Goal: Task Accomplishment & Management: Manage account settings

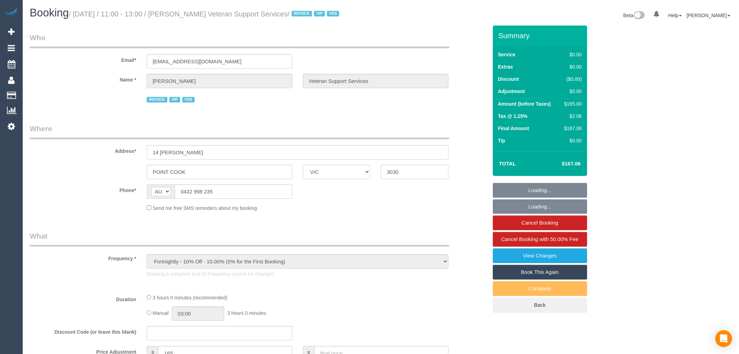
select select "VIC"
select select "180"
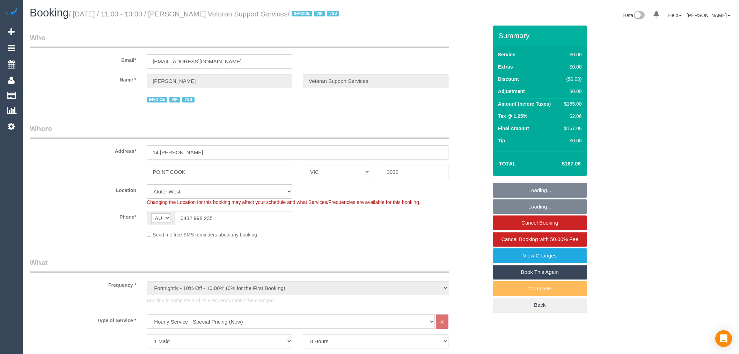
select select "object:1061"
select select "number:27"
select select "number:14"
select select "number:19"
select select "number:36"
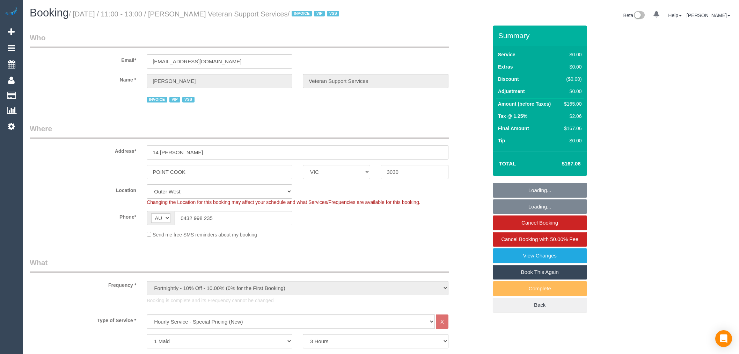
select select "number:34"
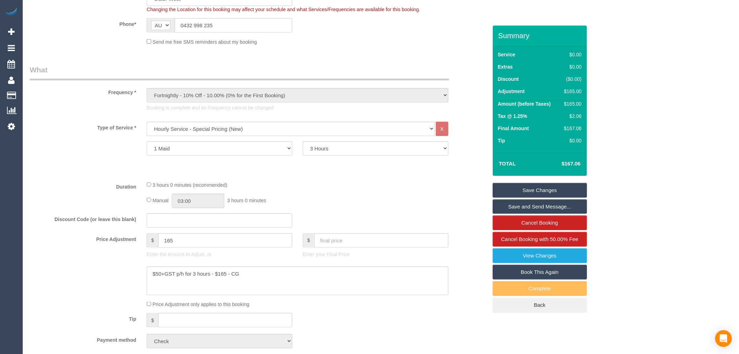
scroll to position [194, 0]
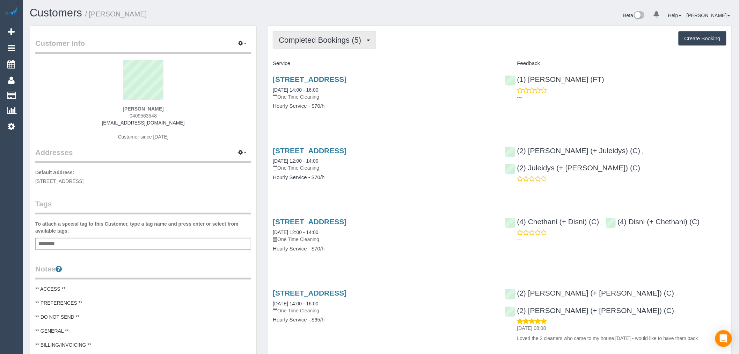
click at [331, 43] on span "Completed Bookings (5)" at bounding box center [322, 40] width 86 height 9
click at [438, 60] on div "Service" at bounding box center [384, 64] width 232 height 12
click at [359, 49] on button "Completed Bookings (5)" at bounding box center [324, 40] width 103 height 18
click at [357, 51] on div "Completed Bookings (5) Completed Bookings (5) Upcoming Bookings (0) Cancelled B…" at bounding box center [500, 240] width 464 height 429
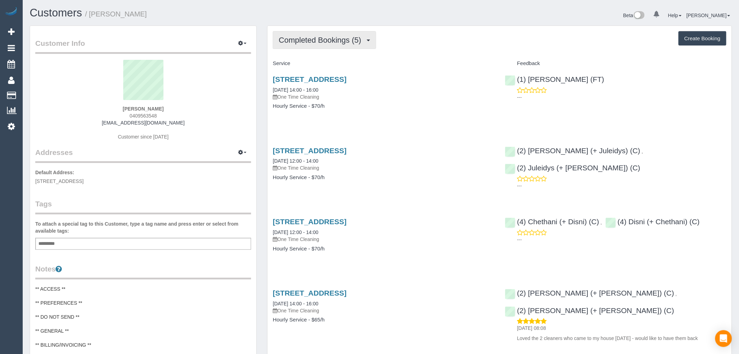
click at [357, 46] on button "Completed Bookings (5)" at bounding box center [324, 40] width 103 height 18
click at [400, 65] on h4 "Service" at bounding box center [383, 63] width 221 height 6
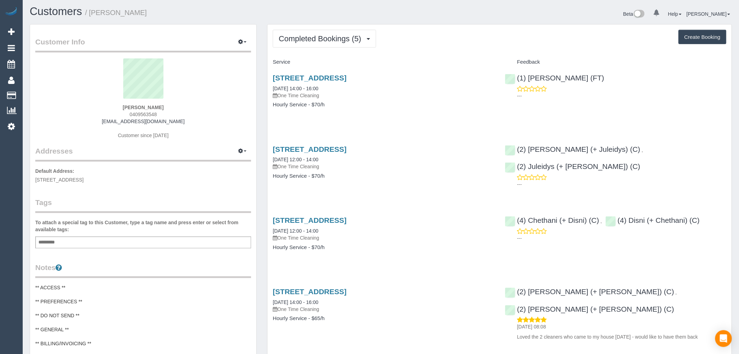
scroll to position [12, 0]
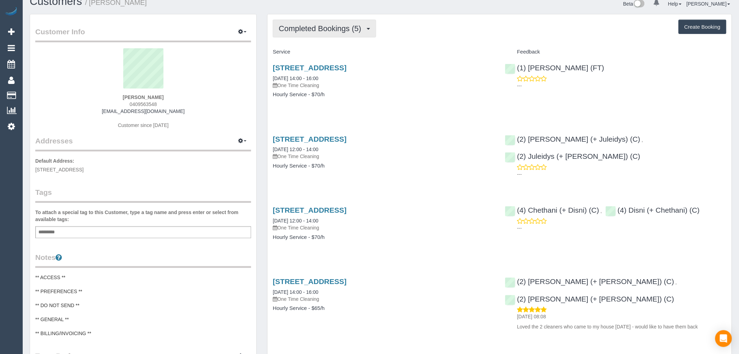
click at [364, 35] on button "Completed Bookings (5)" at bounding box center [324, 29] width 103 height 18
click at [421, 29] on div "Completed Bookings (5) Completed Bookings (5) Upcoming Bookings (0) Cancelled B…" at bounding box center [500, 29] width 454 height 18
click at [9, 126] on icon at bounding box center [11, 126] width 7 height 8
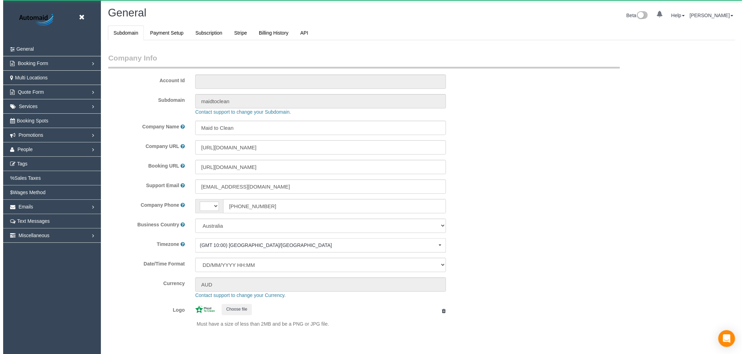
scroll to position [1573, 739]
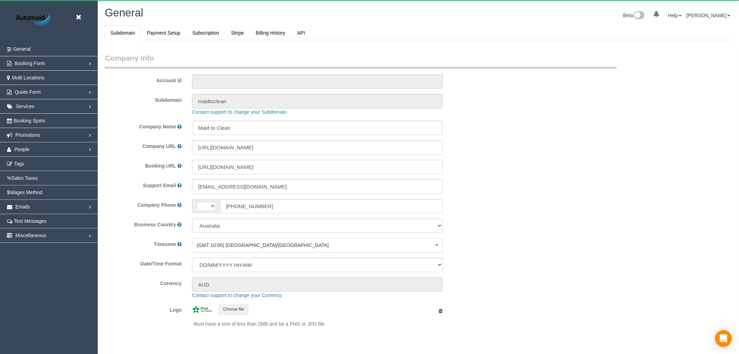
select select "string:AU"
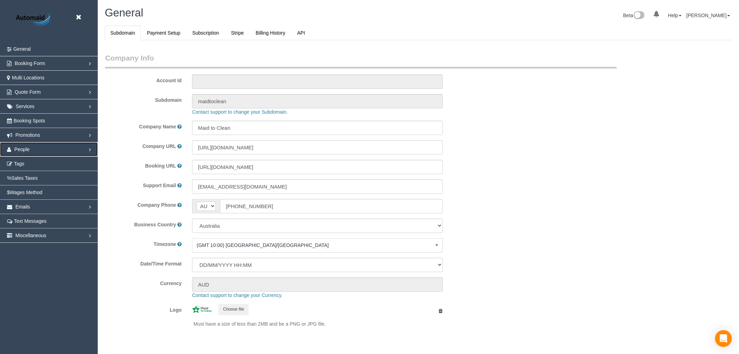
click at [46, 149] on link "People" at bounding box center [49, 149] width 98 height 14
select select "1"
click at [36, 169] on link "Teams" at bounding box center [49, 164] width 98 height 14
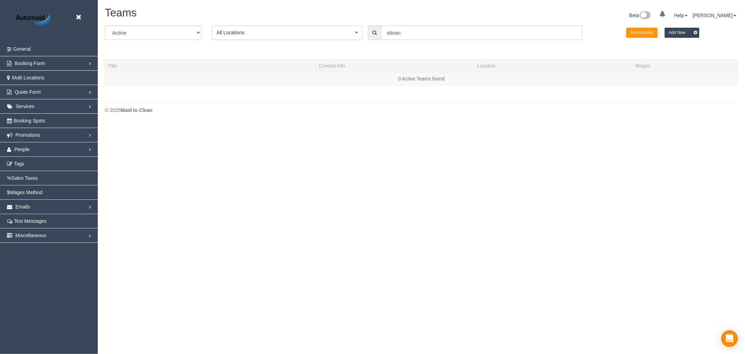
scroll to position [148, 745]
drag, startPoint x: 448, startPoint y: 31, endPoint x: 315, endPoint y: 29, distance: 132.4
click at [314, 32] on div "All Active Archived All Locations All Locations Active Locations Office [defaul…" at bounding box center [422, 36] width 644 height 20
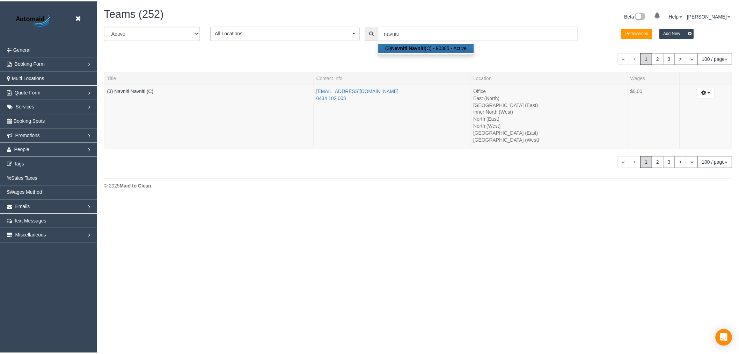
scroll to position [34735, 34189]
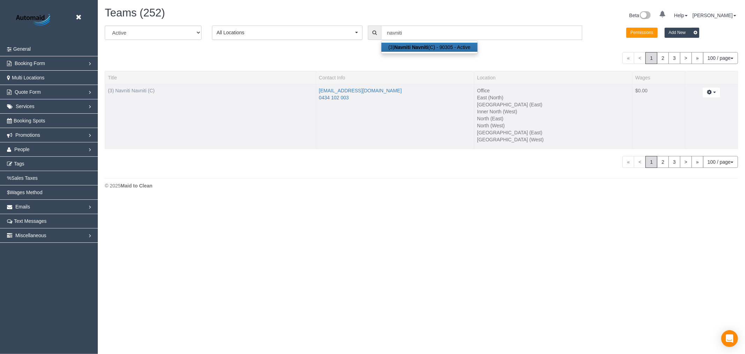
type input "navniti"
click at [144, 92] on link "(3) Navniti Navniti (C)" at bounding box center [131, 91] width 47 height 6
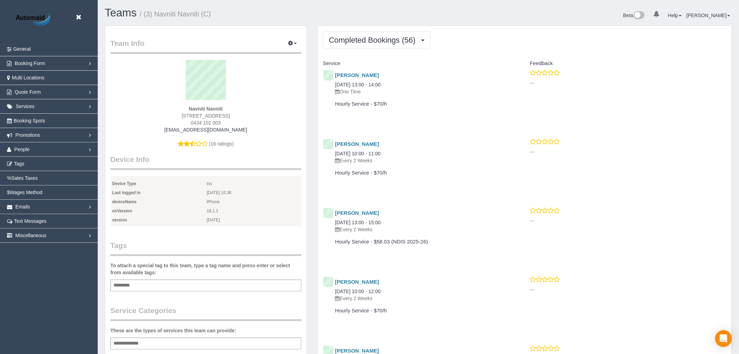
scroll to position [1861, 739]
click at [361, 46] on button "Completed Bookings (56)" at bounding box center [377, 40] width 108 height 18
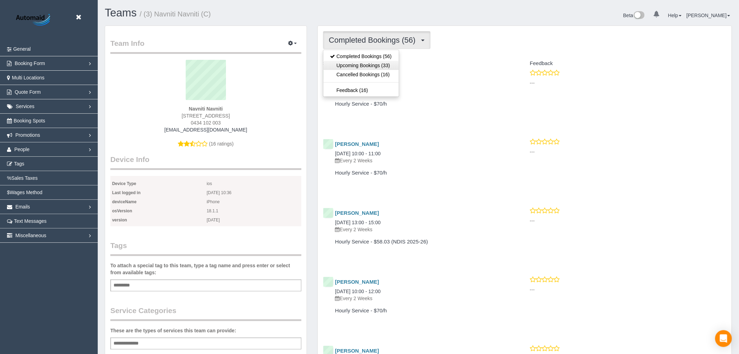
click at [364, 65] on link "Upcoming Bookings (33)" at bounding box center [360, 65] width 75 height 9
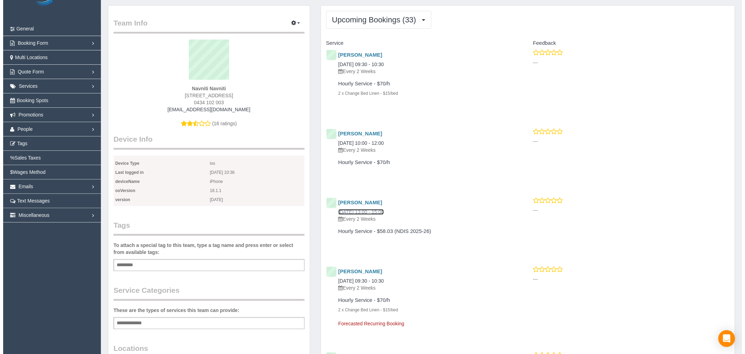
scroll to position [0, 0]
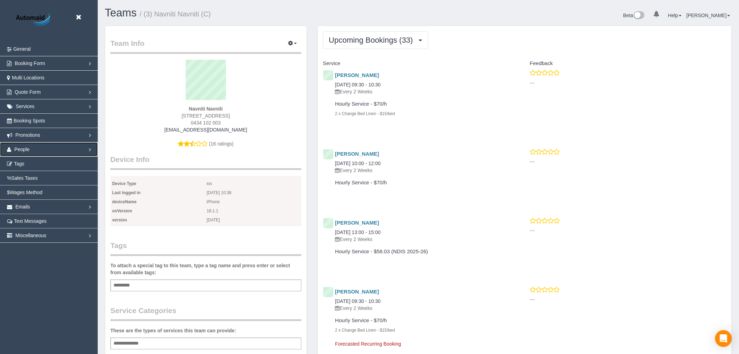
click at [60, 145] on link "People" at bounding box center [49, 149] width 98 height 14
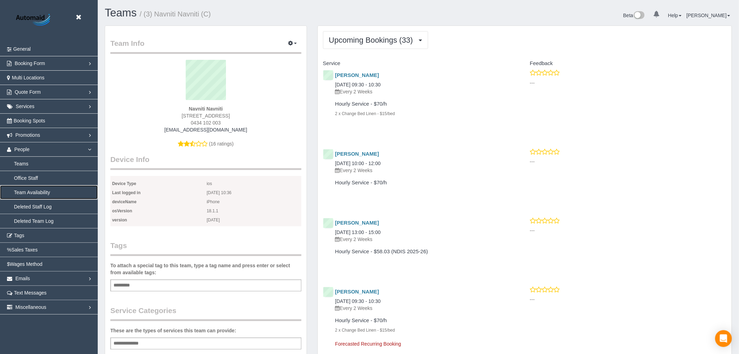
click at [47, 195] on link "Team Availability" at bounding box center [49, 192] width 98 height 14
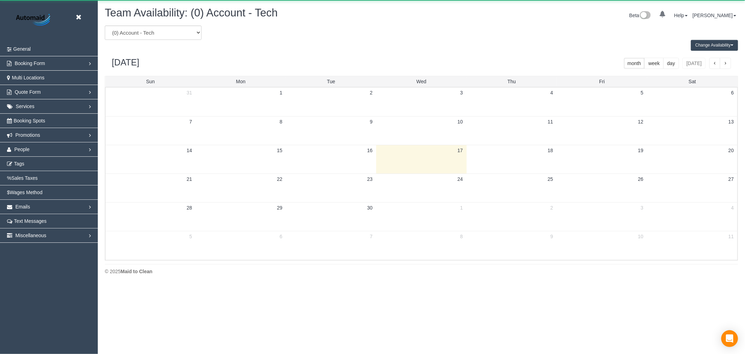
scroll to position [285, 745]
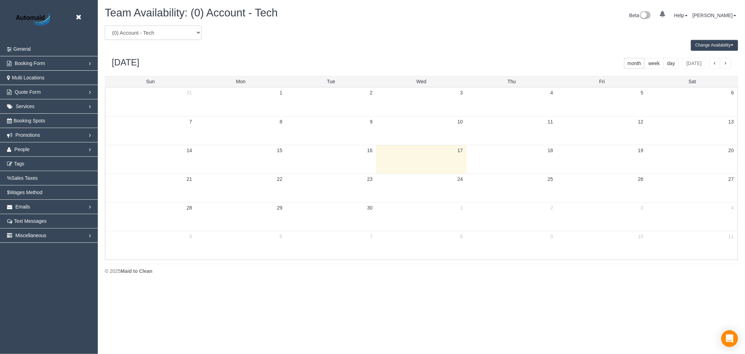
click at [196, 31] on select "(0) Account - Tech (0) Office (0) Raunak Test Account (1) Debbie Brodjanac (FT)…" at bounding box center [153, 33] width 97 height 14
select select "number:90305"
click at [105, 26] on select "(0) Account - Tech (0) Office (0) Raunak Test Account (1) Debbie Brodjanac (FT)…" at bounding box center [153, 33] width 97 height 14
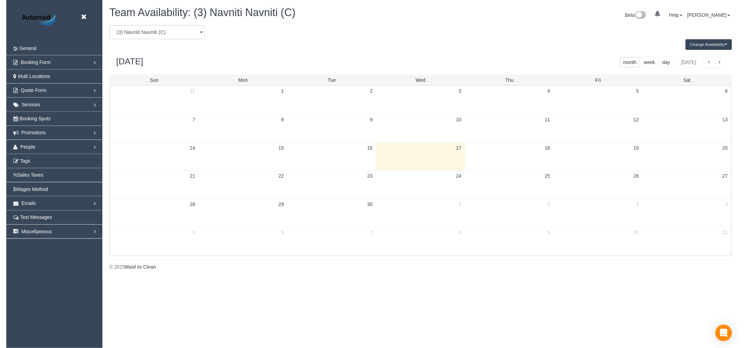
scroll to position [34650, 34189]
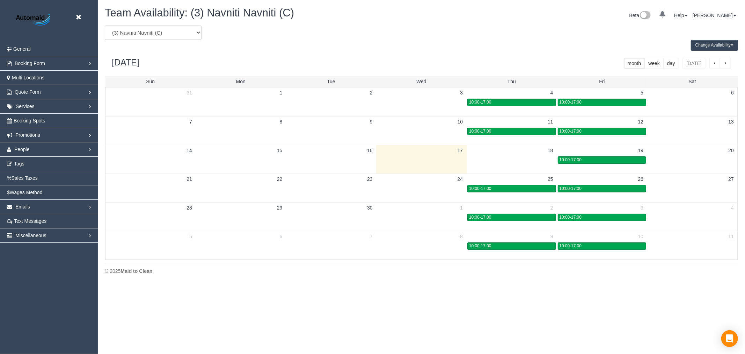
click at [724, 44] on button "Change Availability" at bounding box center [714, 45] width 47 height 11
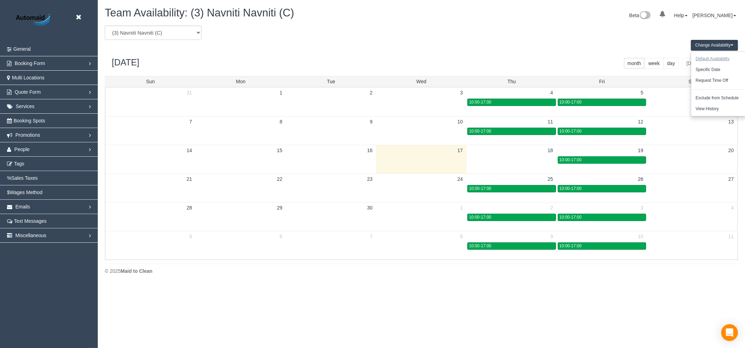
click at [714, 58] on button "Default Availability" at bounding box center [712, 58] width 43 height 11
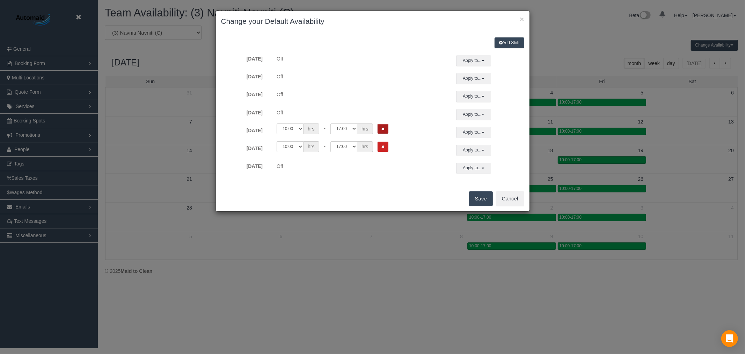
click at [382, 126] on button "Remove Shift" at bounding box center [383, 129] width 11 height 10
click at [389, 153] on div "00:00 00:05 00:10 00:15 00:20 00:25 00:30 00:35 00:40 00:45 00:50 00:55 01:00 0…" at bounding box center [359, 144] width 183 height 21
click at [386, 149] on button "Remove Shift" at bounding box center [383, 146] width 11 height 10
click at [481, 201] on button "Save" at bounding box center [481, 198] width 24 height 15
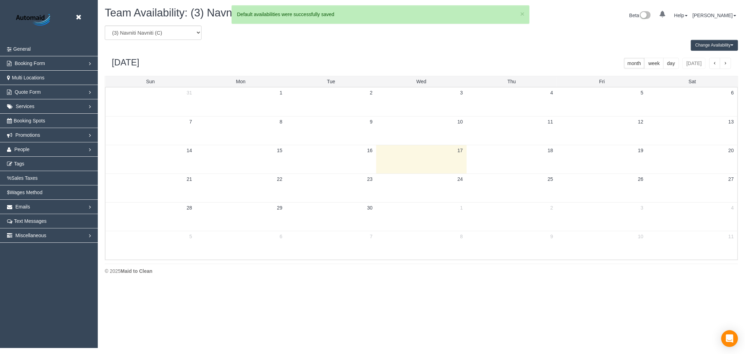
click at [596, 159] on td at bounding box center [602, 159] width 90 height 29
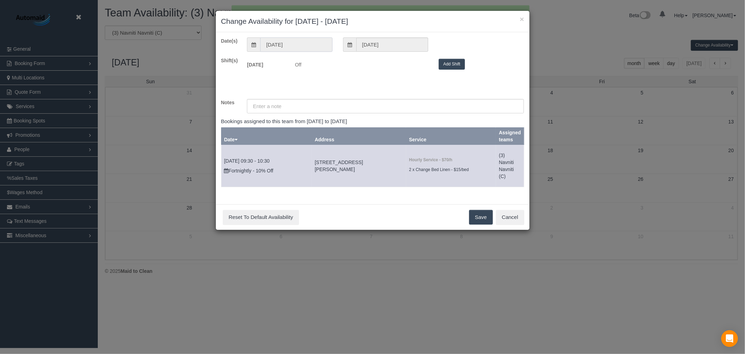
click at [309, 47] on input "19/09/2025" at bounding box center [296, 44] width 72 height 14
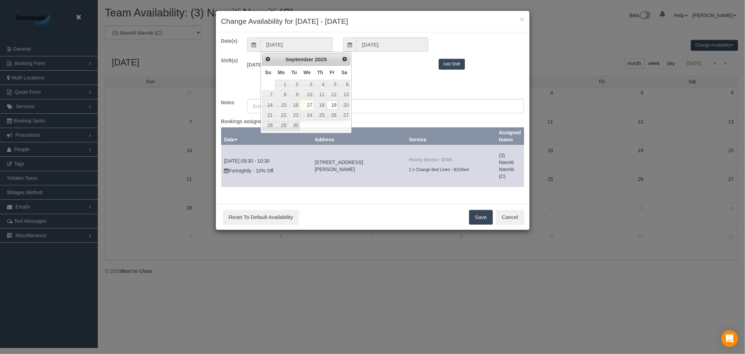
click at [442, 57] on div "Fri 19/09/2025 Off 00:00 00:05 00:10 00:15 00:20 00:25 00:30 00:35 00:40 00:45 …" at bounding box center [386, 64] width 288 height 15
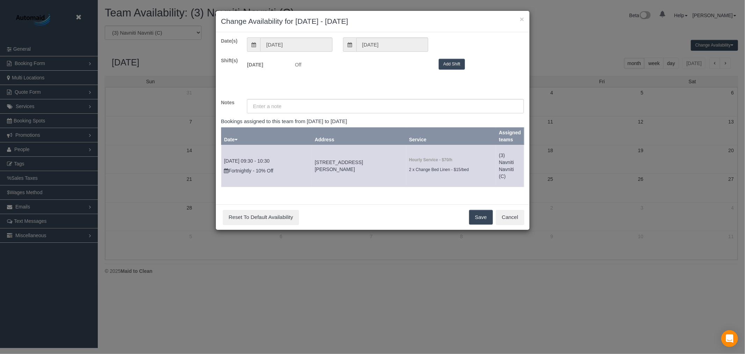
click at [447, 60] on button "Add Shift" at bounding box center [452, 64] width 26 height 11
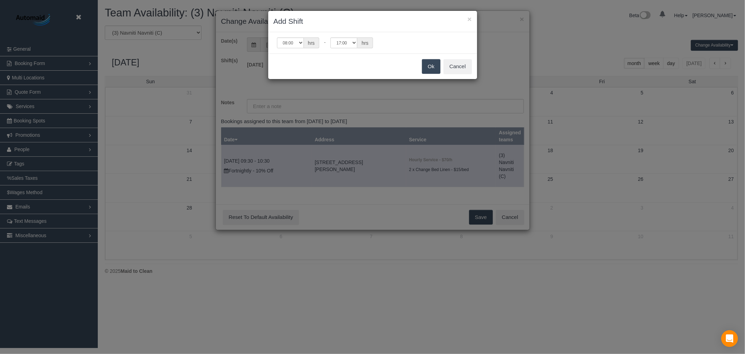
click at [305, 48] on div "00:00 00:05 00:10 00:15 00:20 00:25 00:30 00:35 00:40 00:45 00:50 00:55 01:00 0…" at bounding box center [372, 42] width 209 height 21
click at [301, 46] on select "00:00 00:05 00:10 00:15 00:20 00:25 00:30 00:35 00:40 00:45 00:50 00:55 01:00 0…" at bounding box center [290, 42] width 27 height 11
select select "string:10:00"
click at [277, 37] on select "00:00 00:05 00:10 00:15 00:20 00:25 00:30 00:35 00:40 00:45 00:50 00:55 01:00 0…" at bounding box center [290, 42] width 27 height 11
click at [423, 67] on button "Ok" at bounding box center [431, 66] width 19 height 15
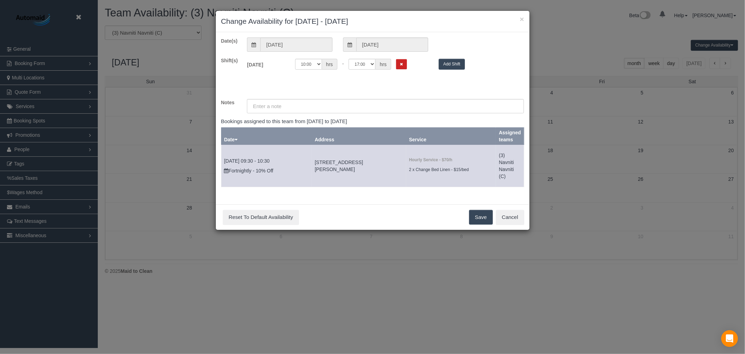
click at [474, 213] on button "Save" at bounding box center [481, 217] width 24 height 15
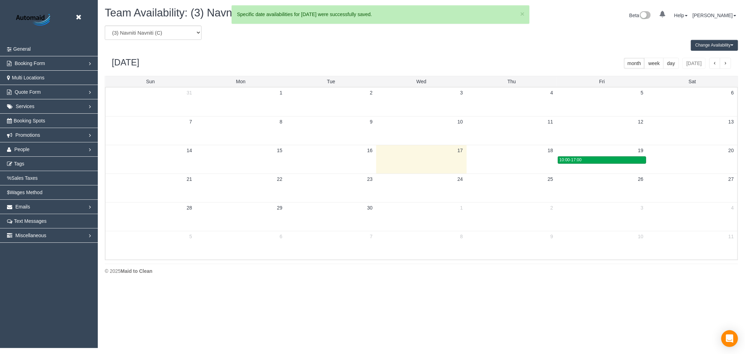
click at [242, 40] on div "Change Availability Default Availability Specific Date Request Time Off Exclude…" at bounding box center [422, 45] width 644 height 11
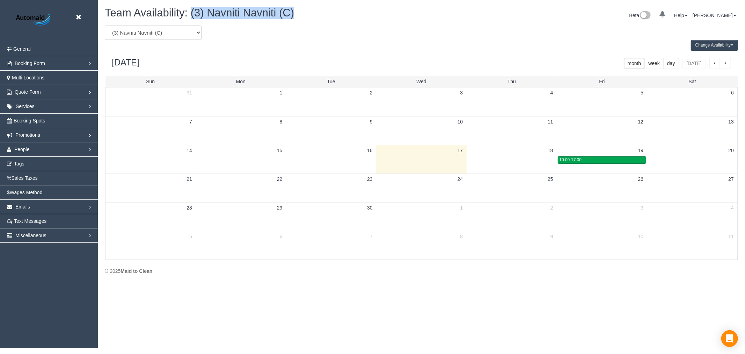
drag, startPoint x: 303, startPoint y: 9, endPoint x: 190, endPoint y: 11, distance: 113.2
click at [190, 11] on h1 "Team Availability: (3) Navniti Navniti (C)" at bounding box center [261, 13] width 312 height 12
copy span "(3) Navniti Navniti (C)"
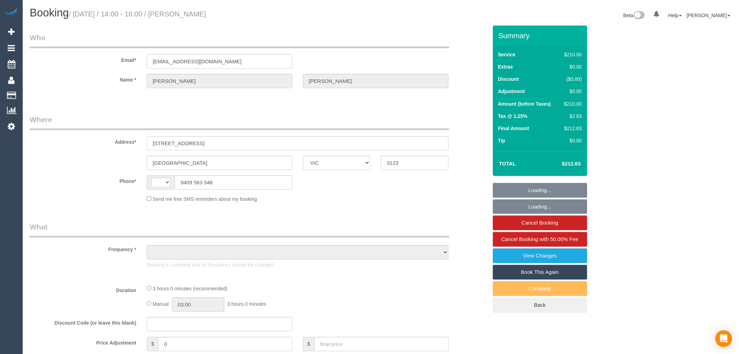
select select "VIC"
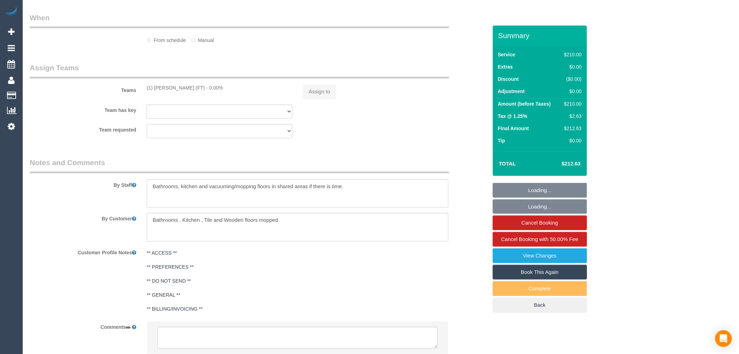
select select "string:stripe-pm_1P0yzA2GScqysDRVG7txryzU"
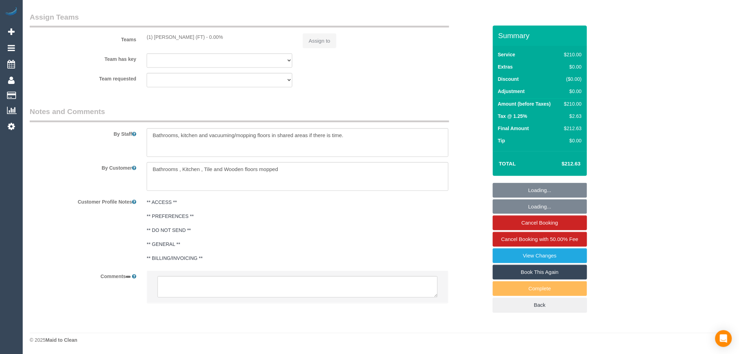
select select "string:AU"
select select "object:579"
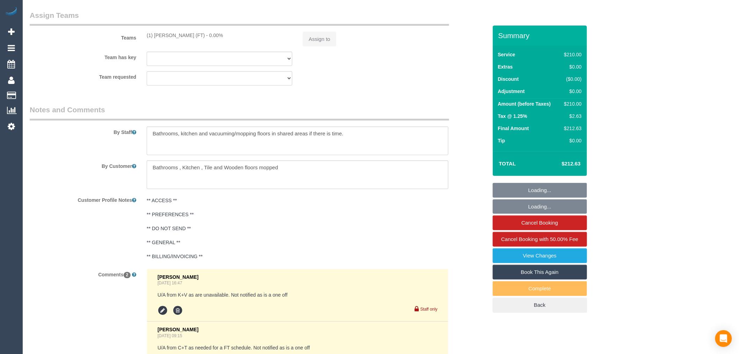
select select "180"
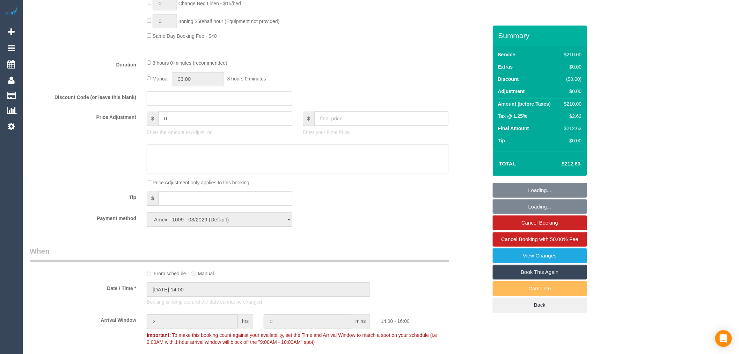
scroll to position [1085, 0]
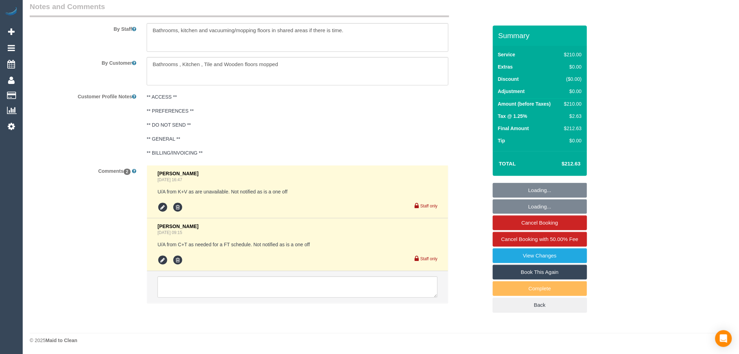
select select "number:27"
select select "number:14"
select select "number:19"
select select "number:23"
select select "number:12"
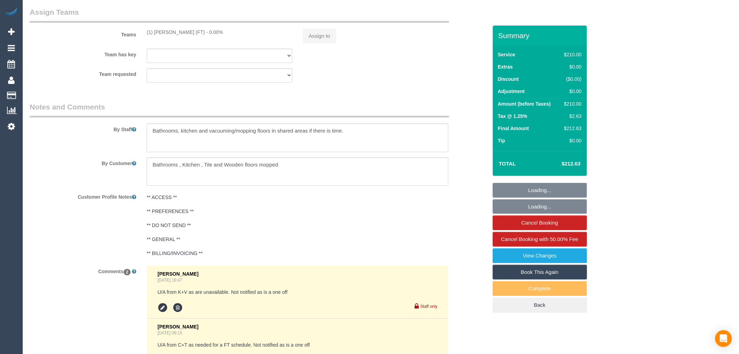
select select "object:912"
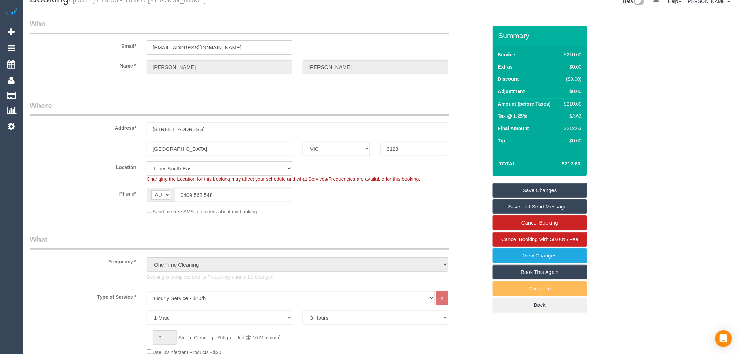
scroll to position [0, 0]
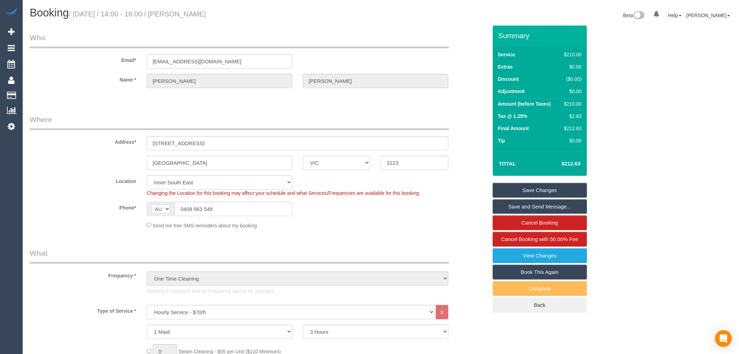
drag, startPoint x: 239, startPoint y: 16, endPoint x: 191, endPoint y: 11, distance: 48.4
click at [191, 11] on h1 "Booking / September 11, 2025 / 14:00 - 16:00 / Alida Mitchell" at bounding box center [203, 13] width 346 height 12
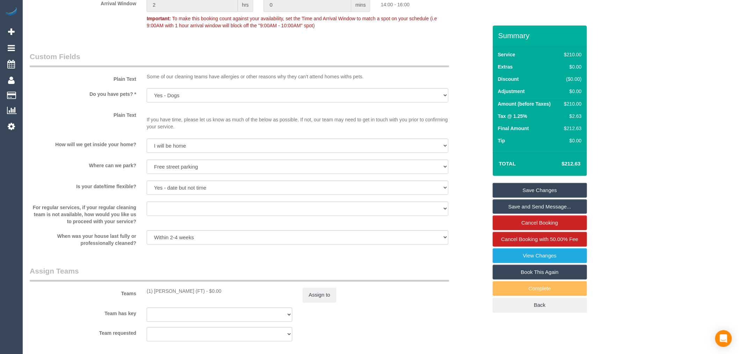
scroll to position [970, 0]
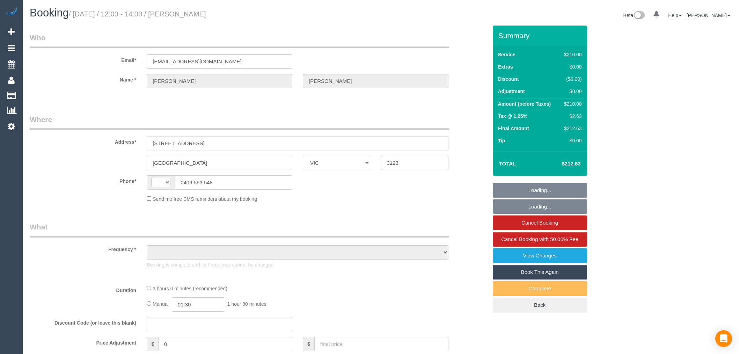
select select "VIC"
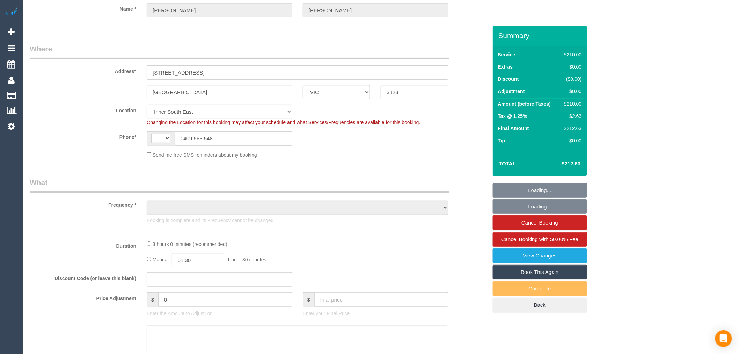
scroll to position [78, 0]
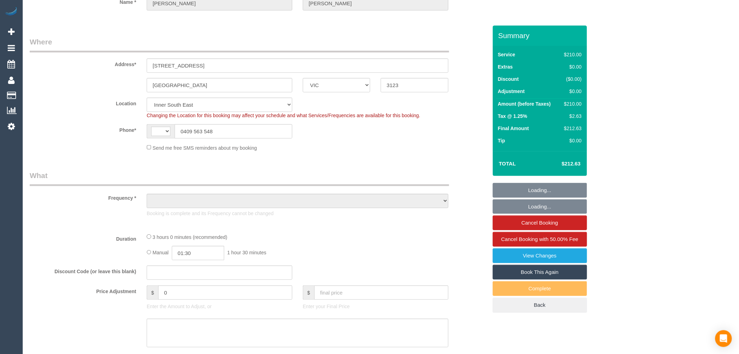
select select "string:AU"
select select "object:296"
select select "string:stripe-pm_1P0yzA2GScqysDRVG7txryzU"
select select "180"
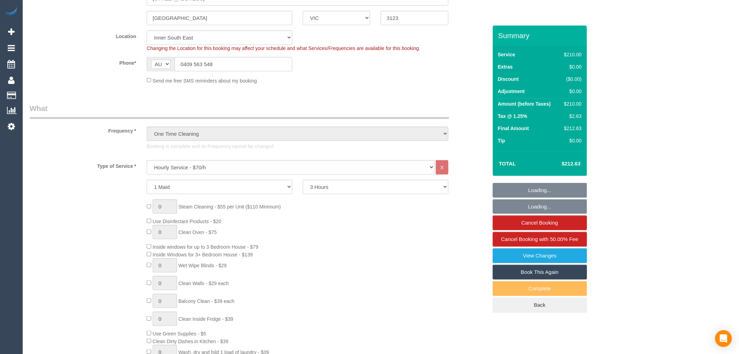
select select "object:749"
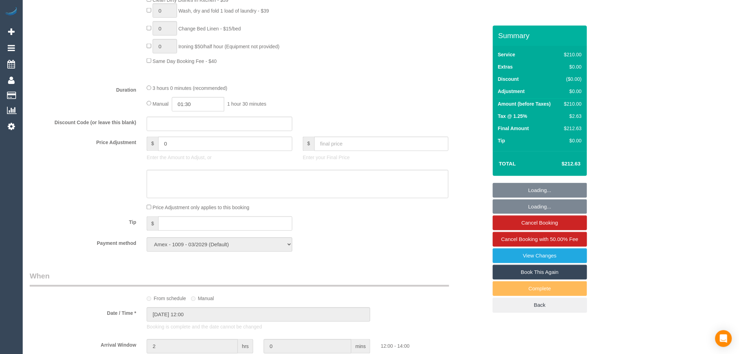
select select "number:27"
select select "number:14"
select select "number:19"
select select "number:36"
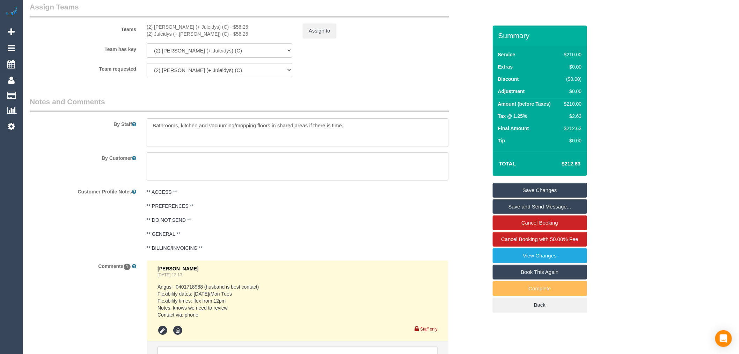
scroll to position [1165, 0]
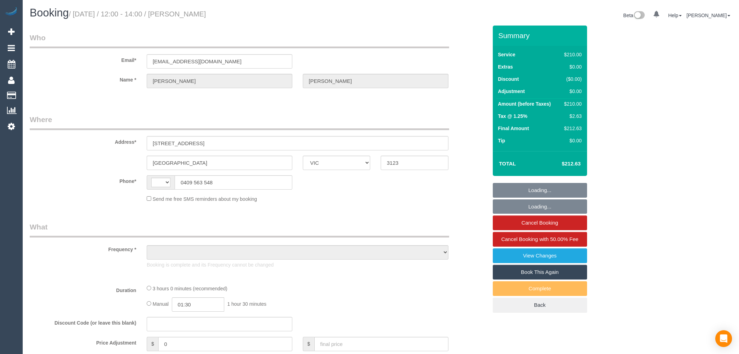
select select "VIC"
select select "string:AU"
select select "object:616"
select select "string:stripe-pm_1P0yzA2GScqysDRVG7txryzU"
select select "object:787"
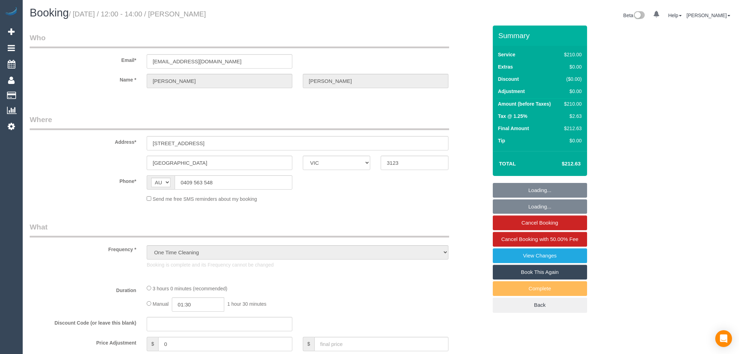
select select "180"
select select "number:27"
select select "number:14"
select select "number:19"
select select "number:25"
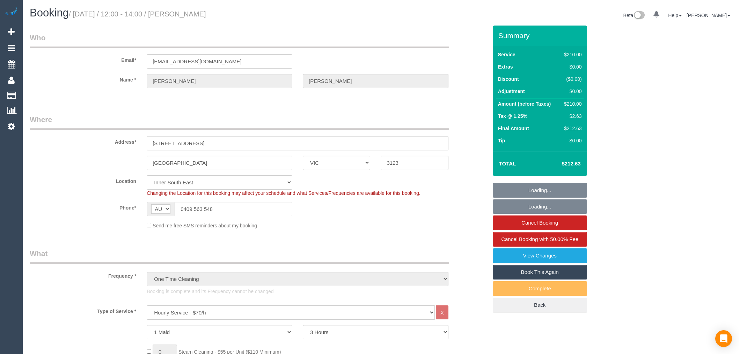
select select "spot1"
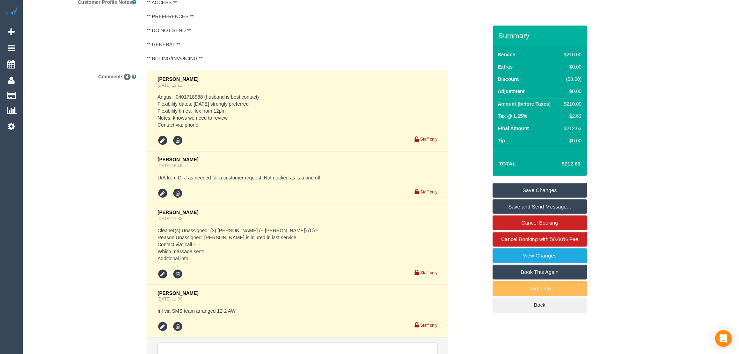
scroll to position [1312, 0]
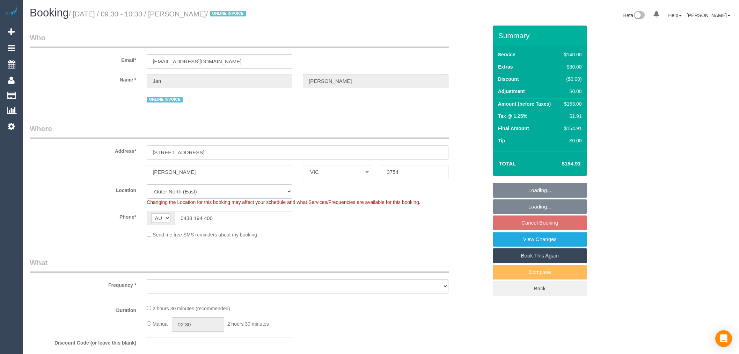
select select "VIC"
select select "object:1117"
select select "string:stripe-pm_1ReTGj2GScqysDRV4UfZI03s"
select select "number:28"
select select "number:14"
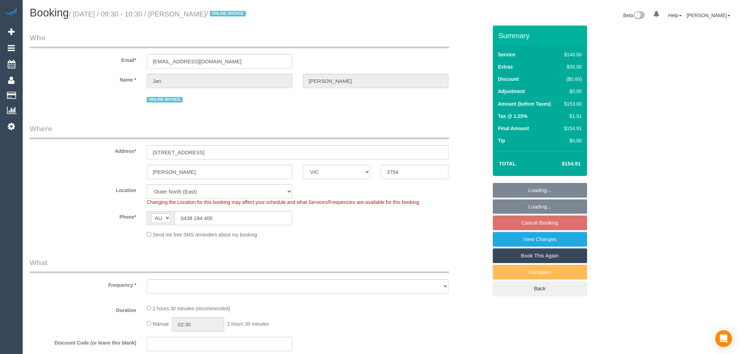
select select "number:18"
select select "number:24"
select select "number:34"
select select "number:12"
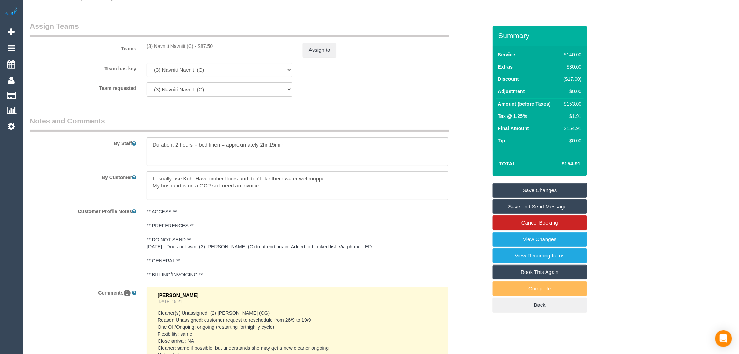
scroll to position [1009, 0]
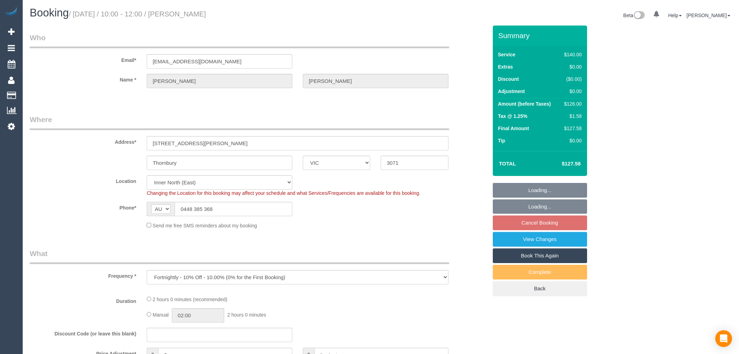
select select "VIC"
select select "object:845"
select select "number:28"
select select "number:14"
select select "number:19"
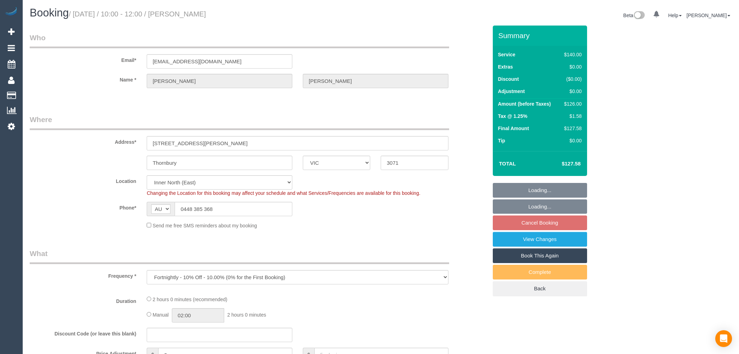
select select "number:24"
select select "number:34"
select select "number:11"
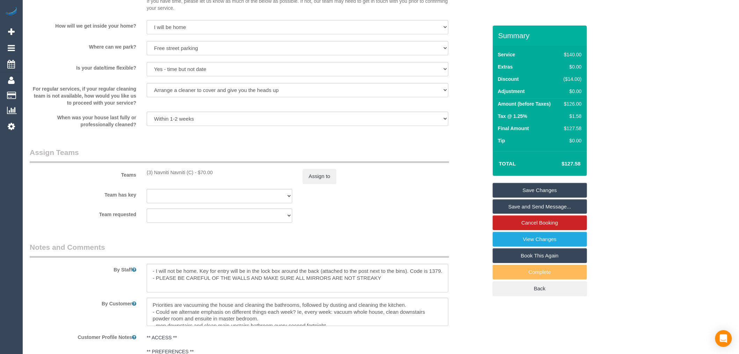
scroll to position [931, 0]
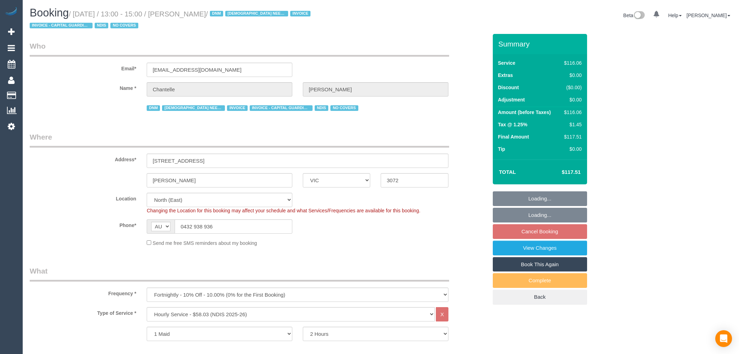
select select "VIC"
select select "number:29"
select select "number:14"
select select "number:19"
select select "number:25"
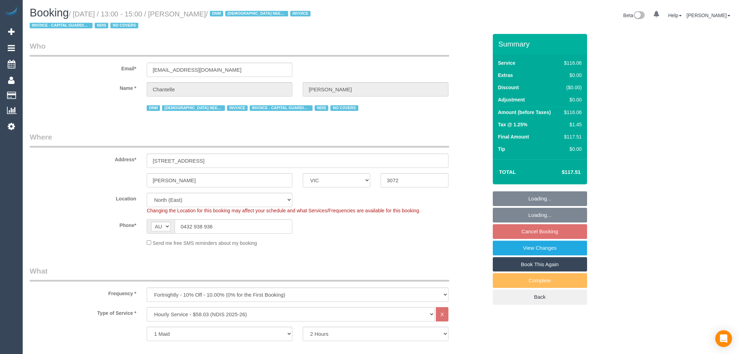
select select "number:35"
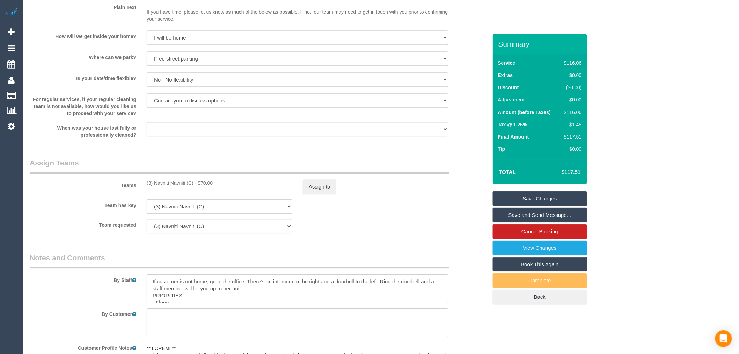
scroll to position [776, 0]
